Goal: Information Seeking & Learning: Learn about a topic

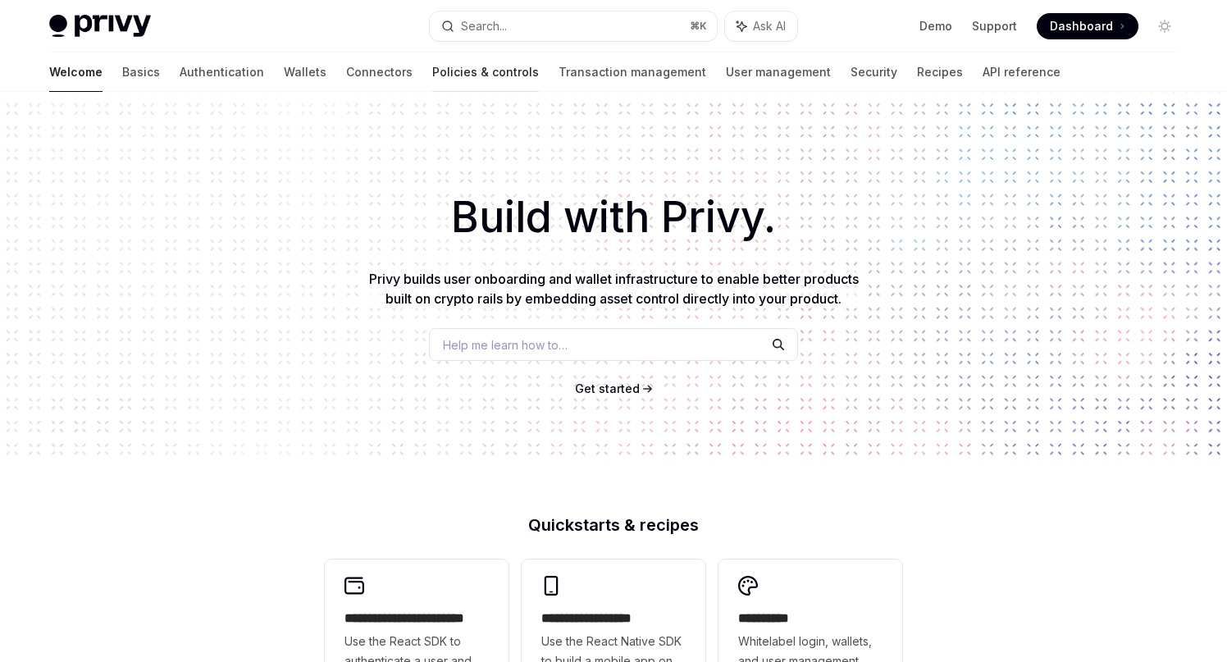
click at [432, 70] on link "Policies & controls" at bounding box center [485, 72] width 107 height 39
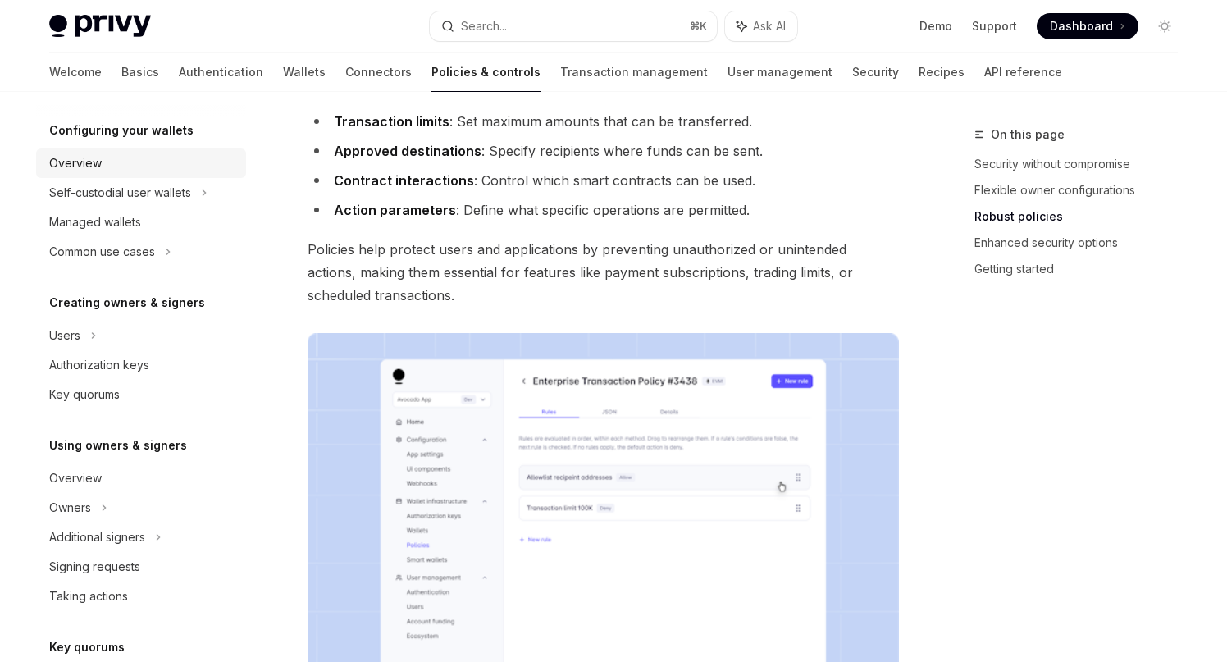
scroll to position [180, 0]
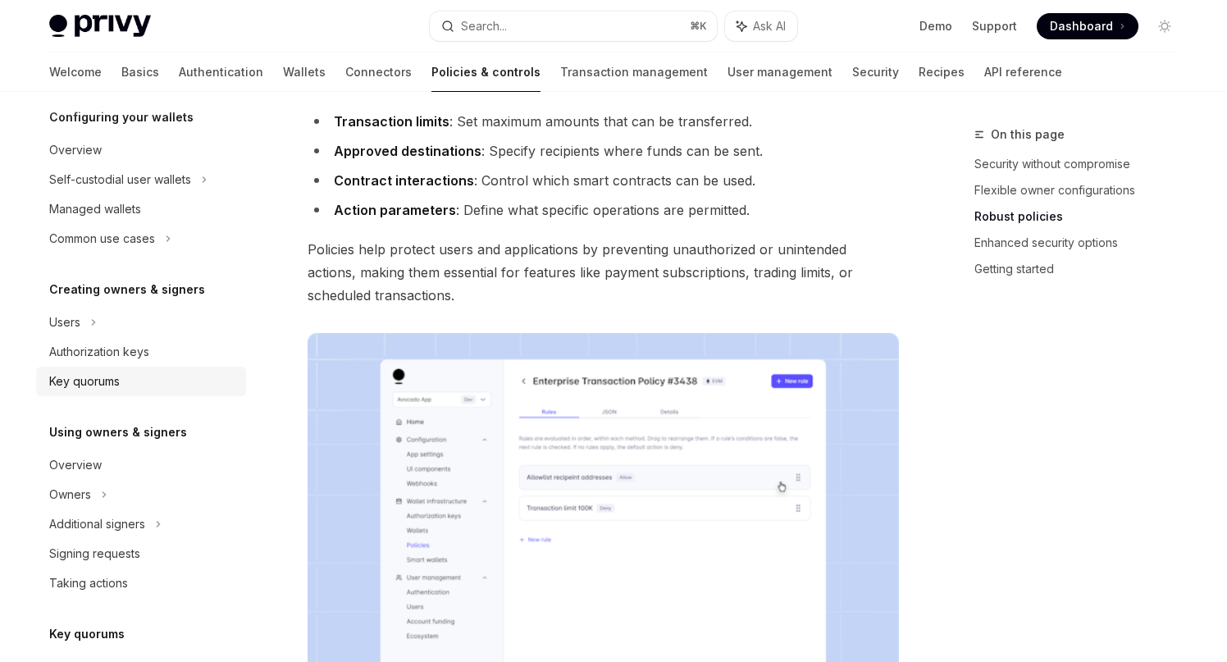
click at [111, 376] on div "Key quorums" at bounding box center [84, 382] width 71 height 20
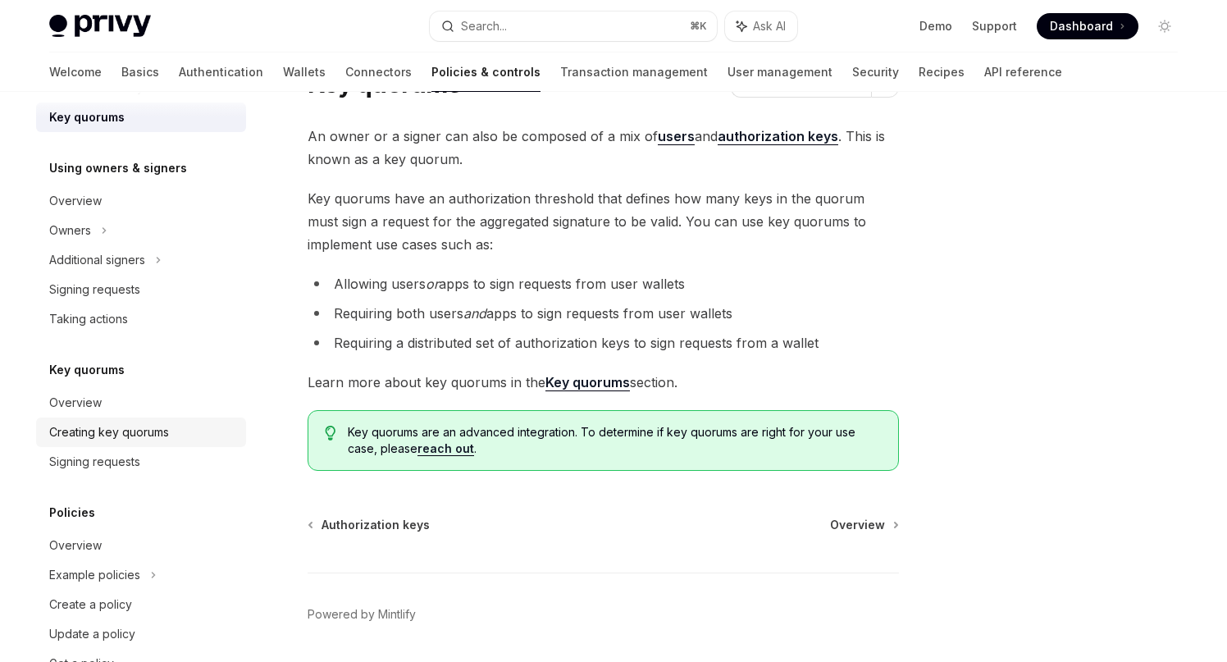
scroll to position [493, 0]
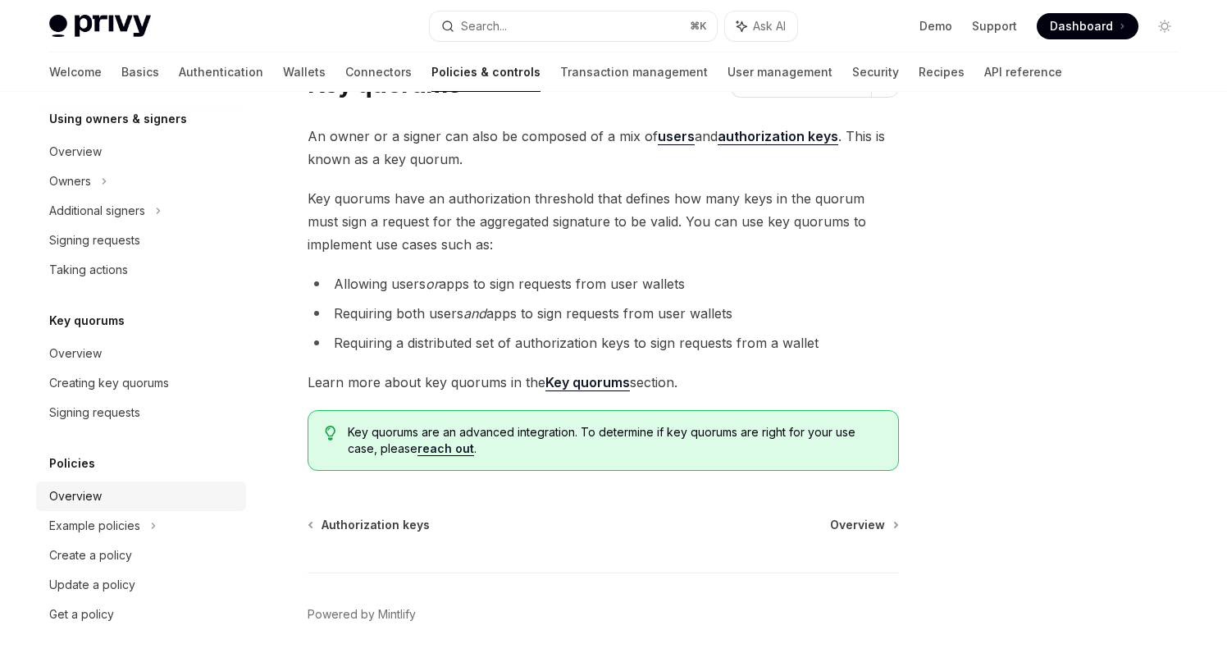
click at [116, 496] on div "Overview" at bounding box center [142, 496] width 187 height 20
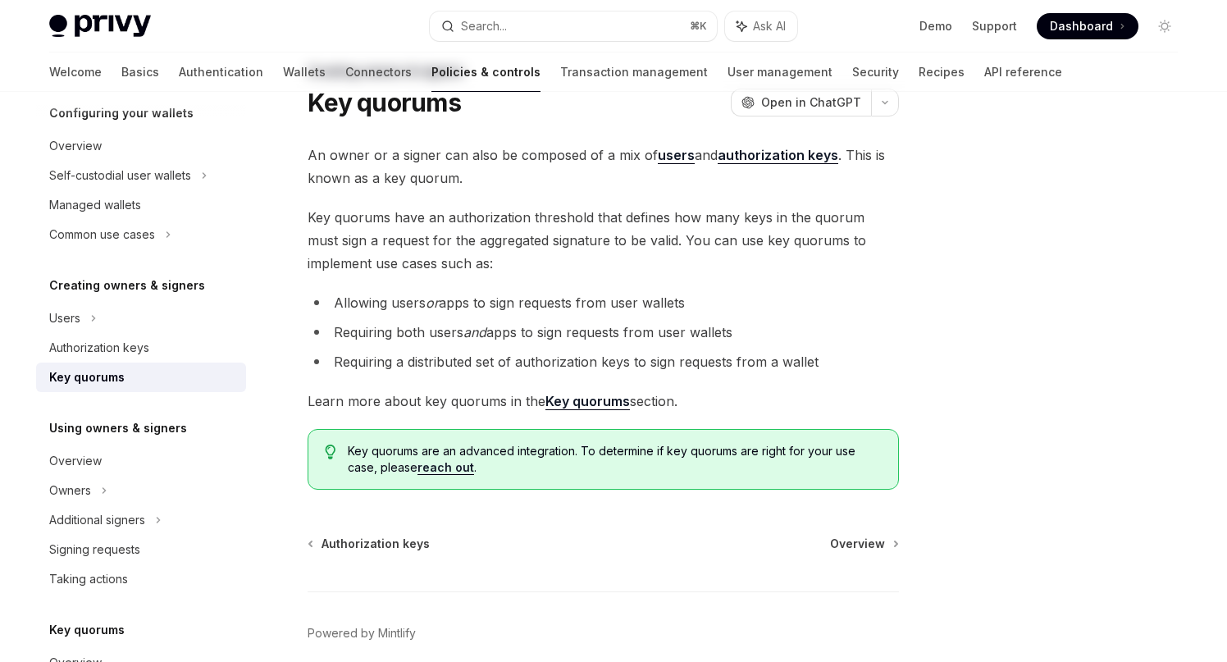
scroll to position [82, 0]
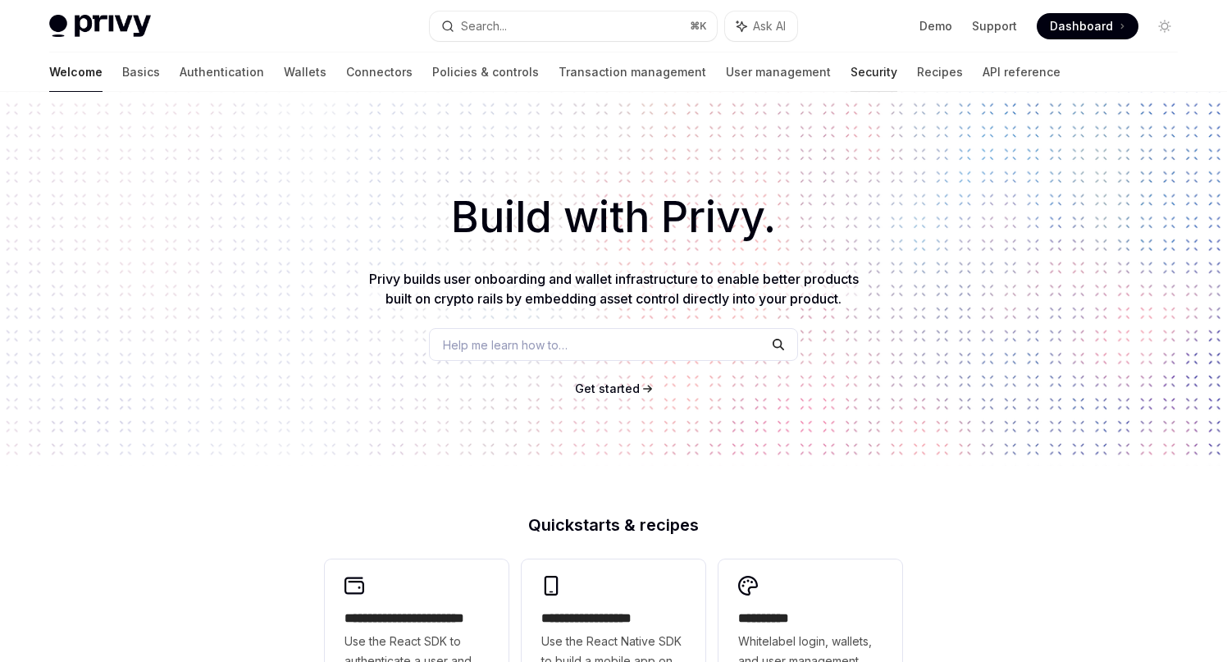
click at [851, 71] on link "Security" at bounding box center [874, 72] width 47 height 39
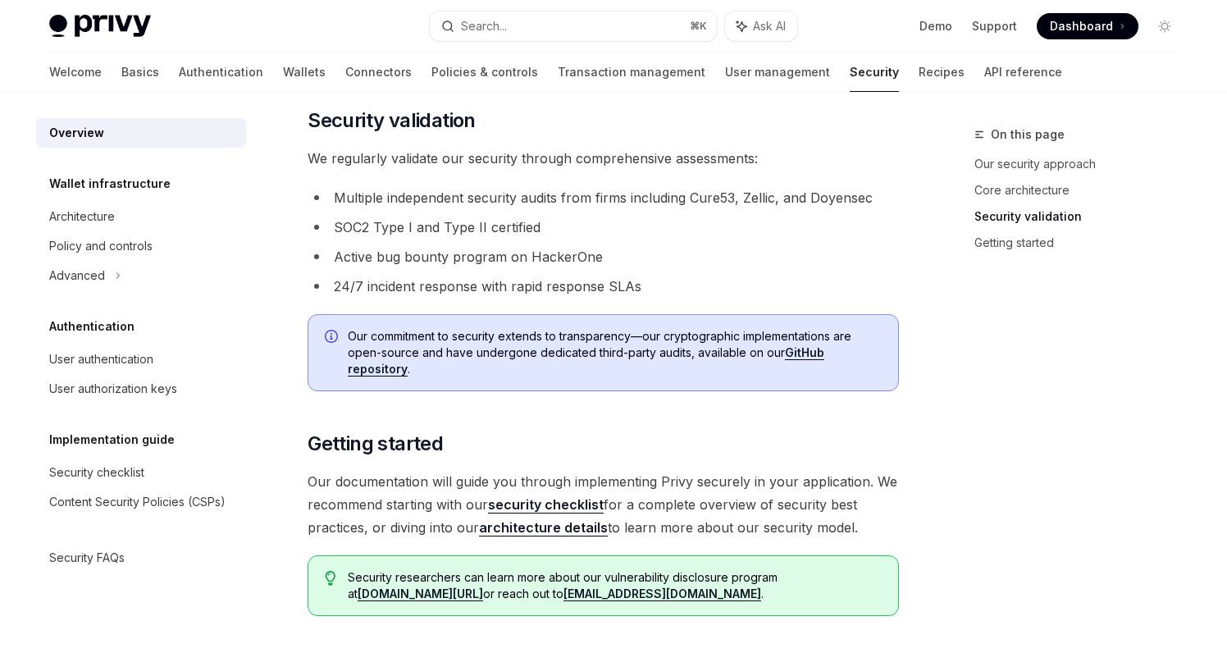
scroll to position [1034, 0]
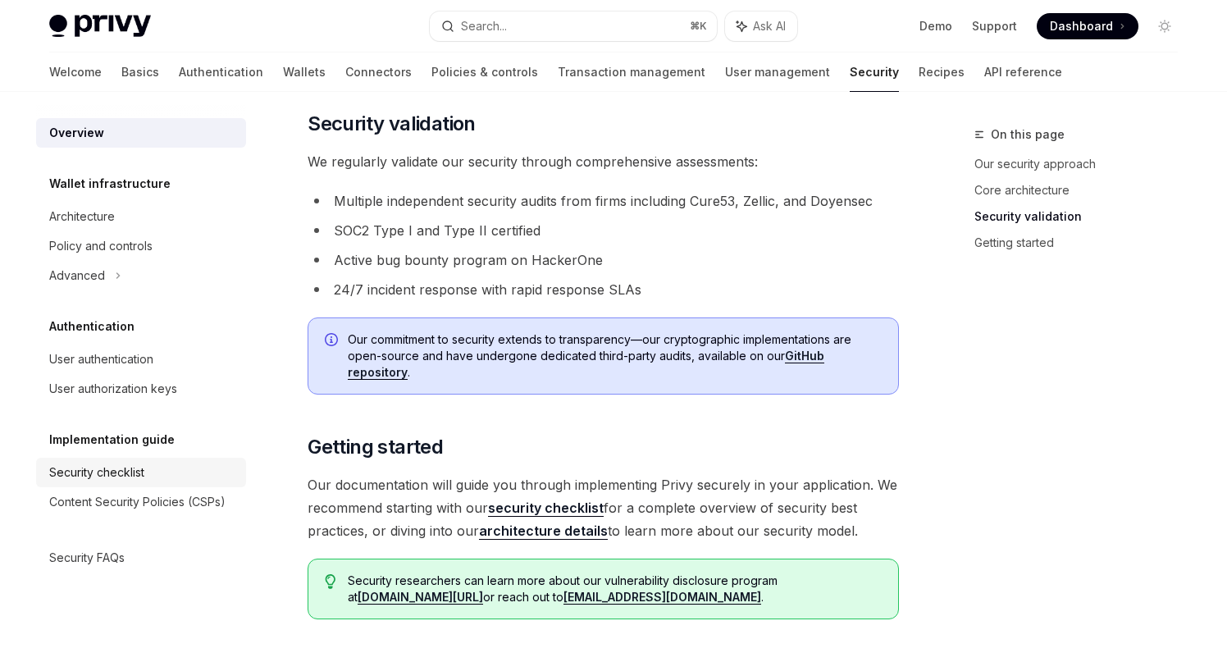
click at [125, 473] on div "Security checklist" at bounding box center [96, 473] width 95 height 20
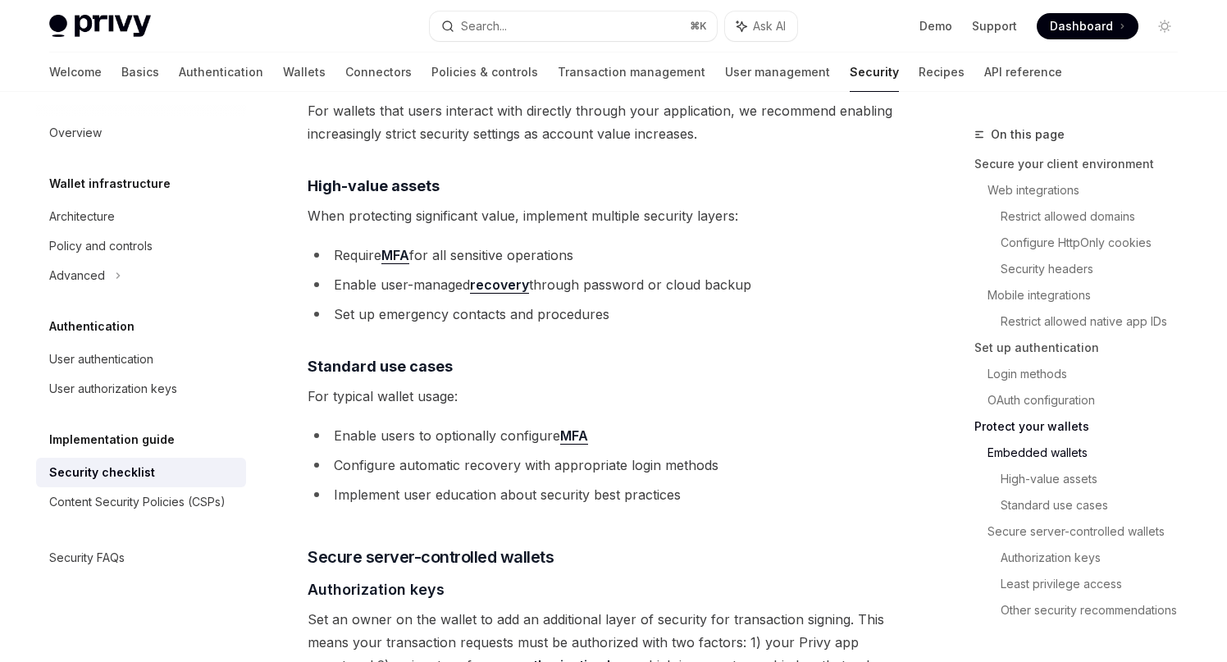
scroll to position [2226, 0]
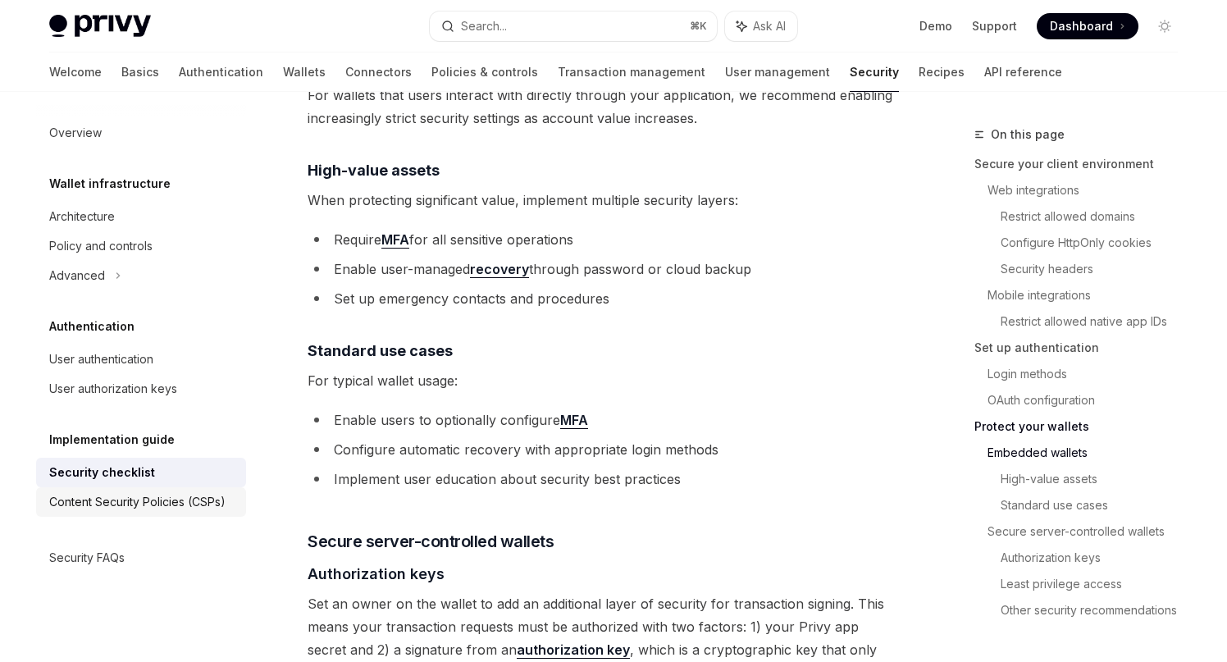
click at [203, 496] on div "Content Security Policies (CSPs)" at bounding box center [137, 502] width 176 height 20
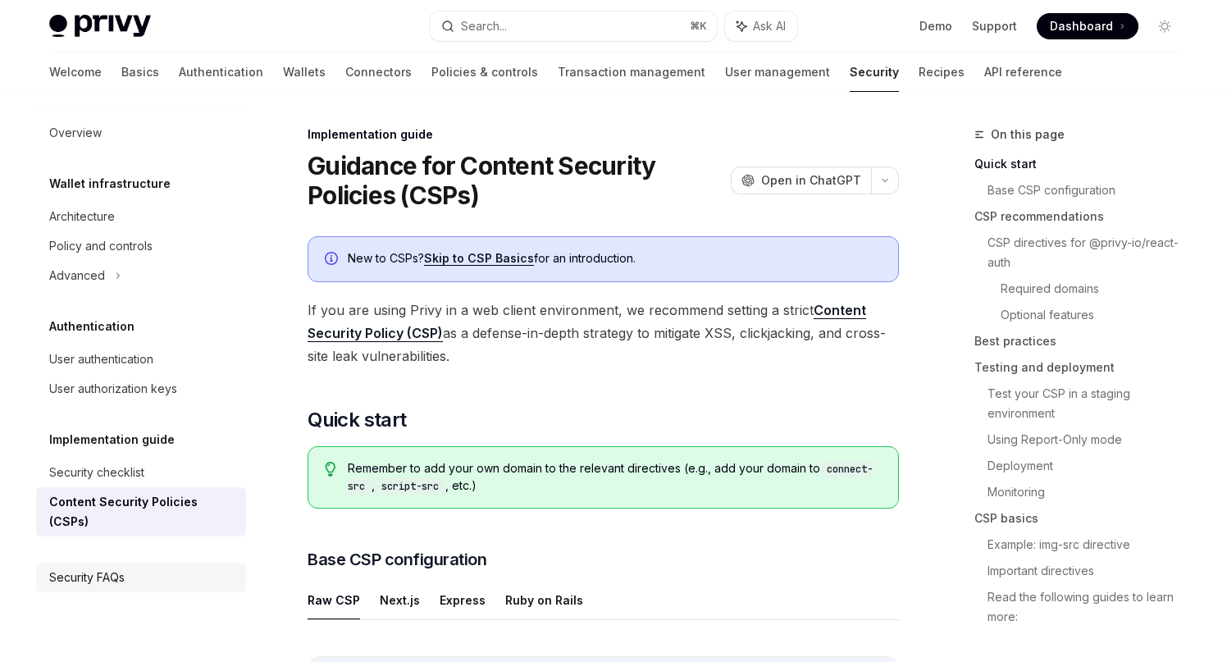
click at [135, 568] on div "Security FAQs" at bounding box center [142, 578] width 187 height 20
type textarea "*"
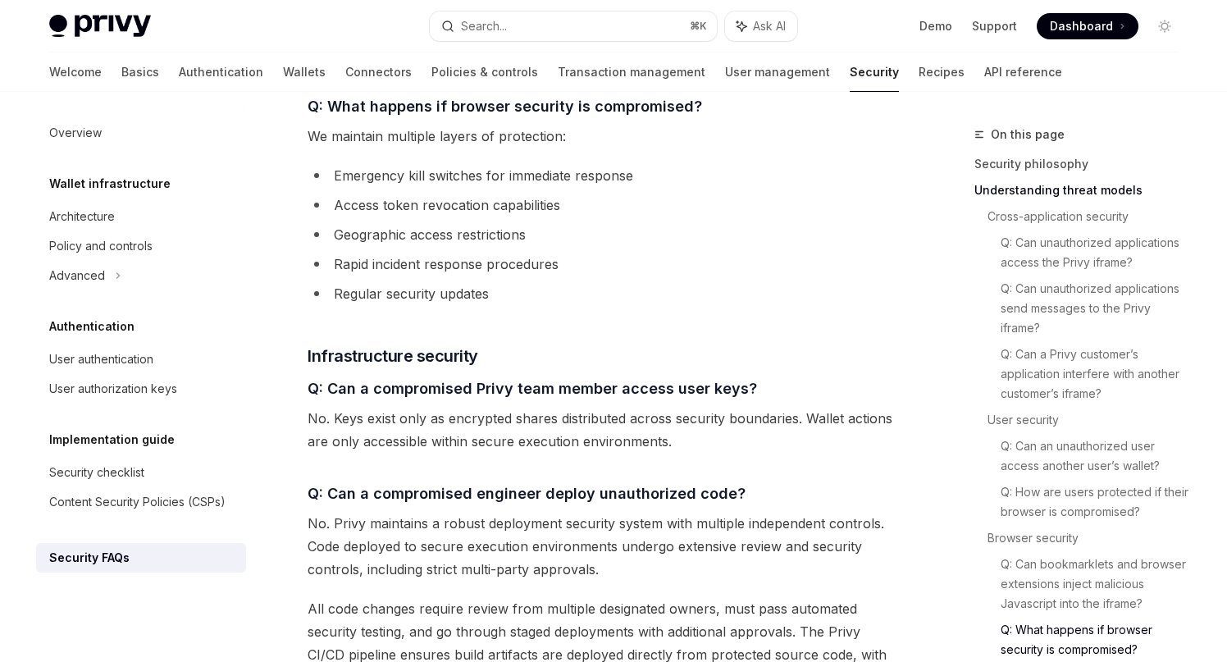
scroll to position [2328, 0]
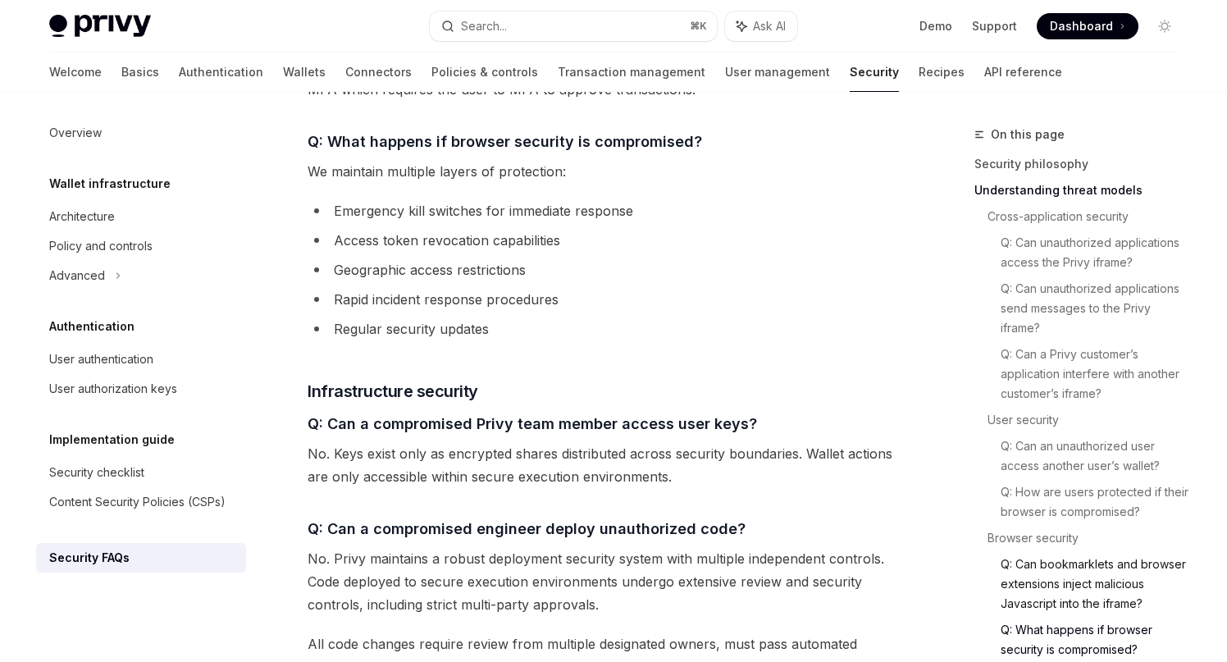
click at [1044, 567] on link "Q: Can bookmarklets and browser extensions inject malicious Javascript into the…" at bounding box center [1096, 584] width 190 height 66
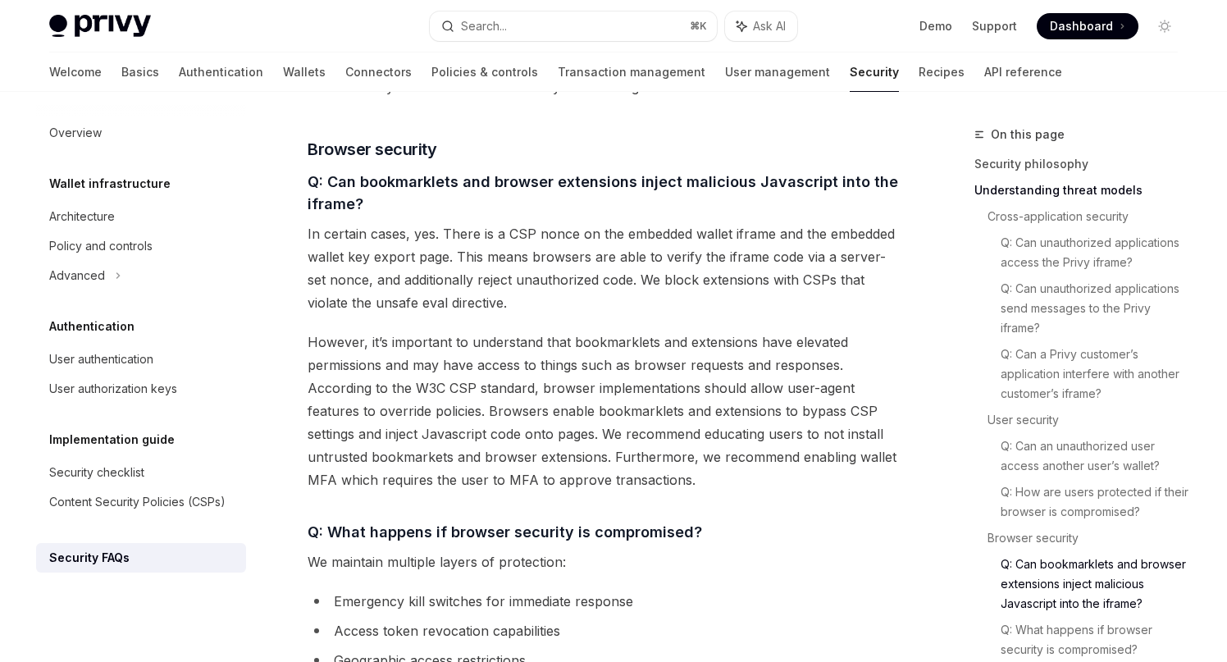
scroll to position [1938, 0]
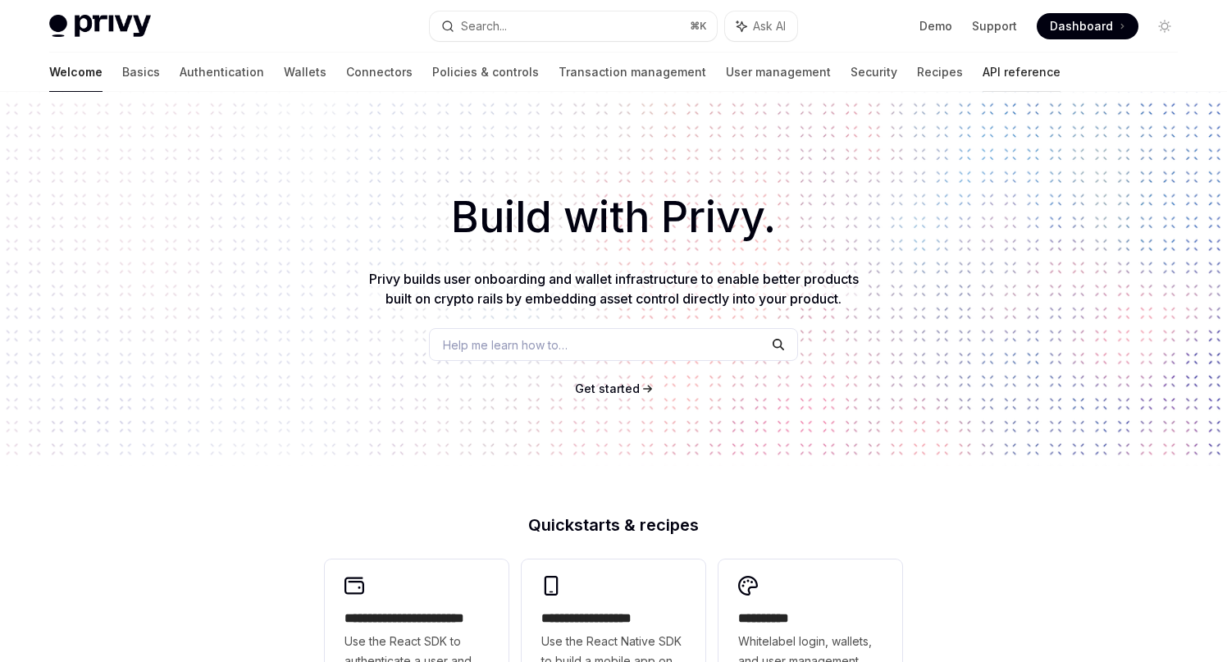
click at [983, 72] on link "API reference" at bounding box center [1022, 72] width 78 height 39
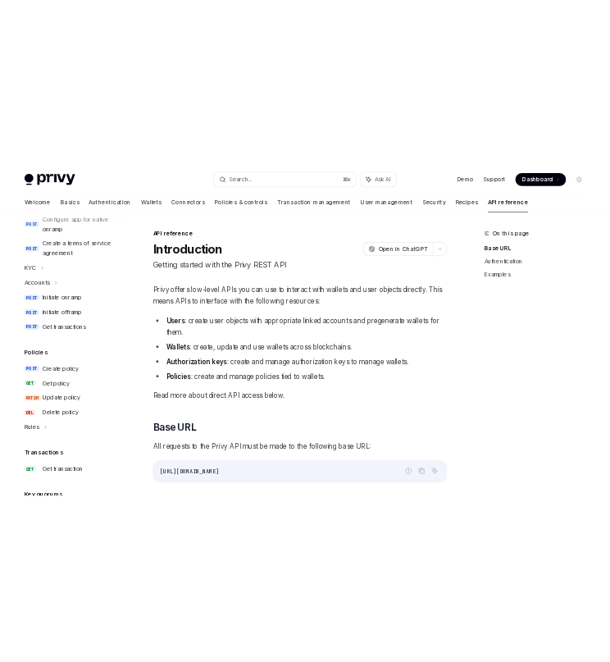
scroll to position [656, 0]
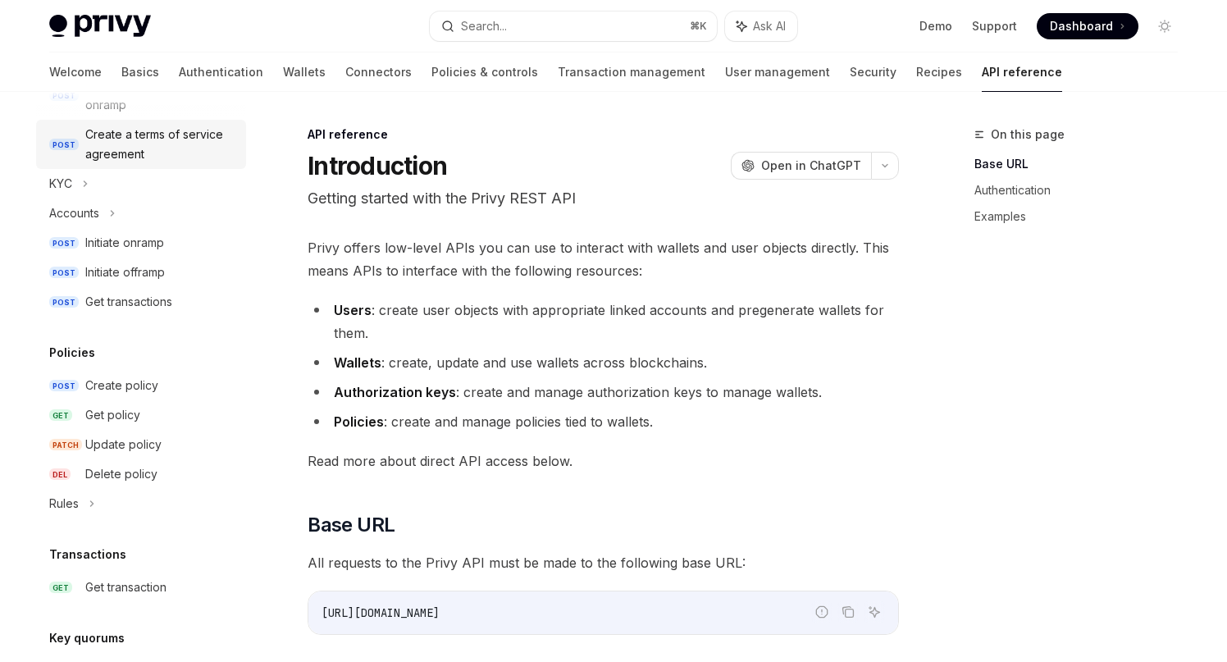
type textarea "*"
